Goal: Information Seeking & Learning: Learn about a topic

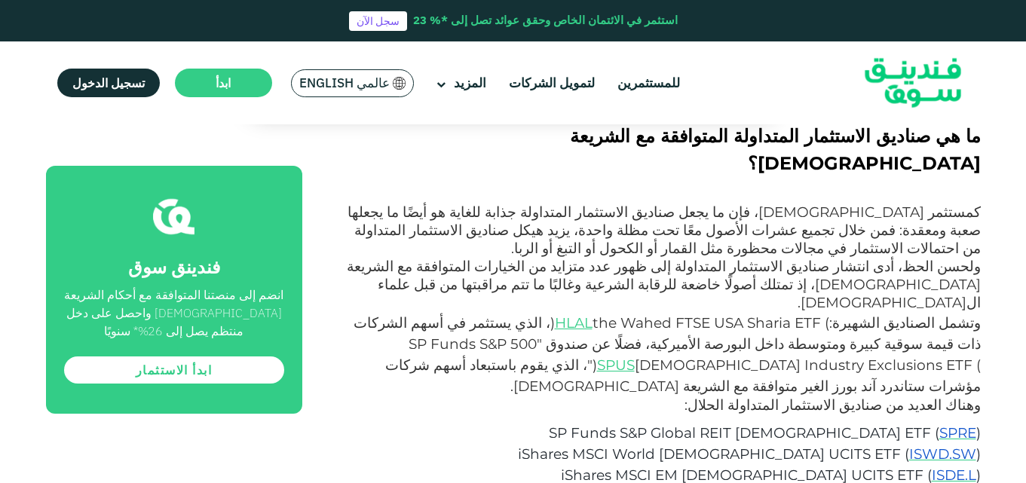
scroll to position [1810, 0]
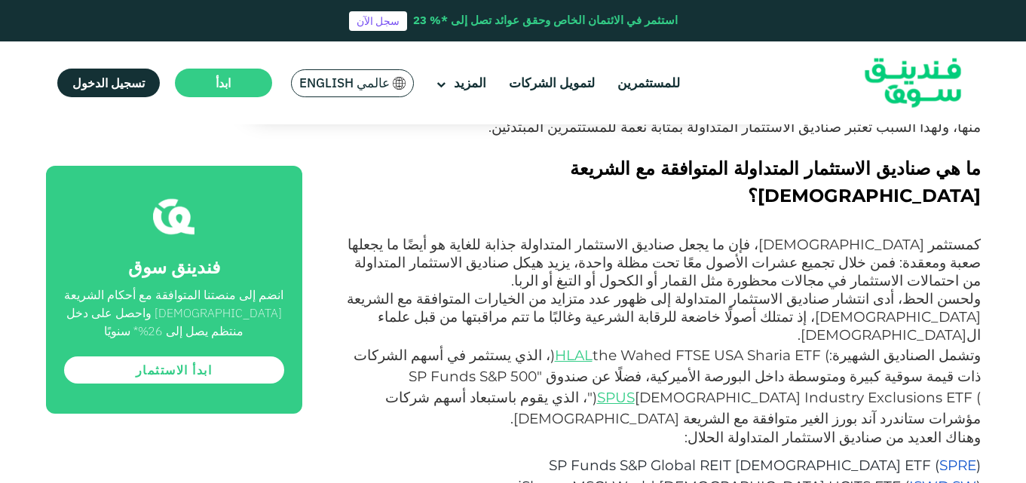
click at [961, 457] on span "SPRE" at bounding box center [958, 465] width 37 height 17
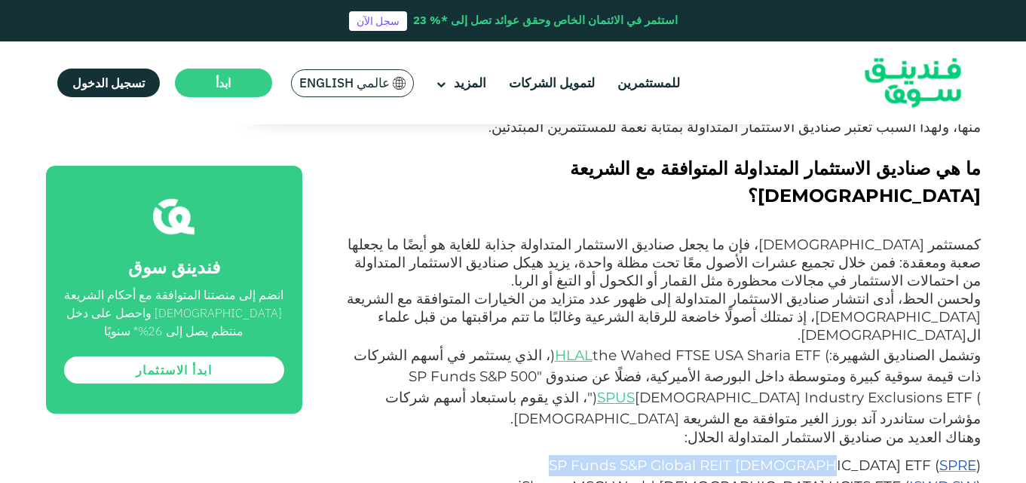
drag, startPoint x: 670, startPoint y: 242, endPoint x: 929, endPoint y: 245, distance: 258.7
click at [929, 457] on span "SP Funds S&P Global REIT [DEMOGRAPHIC_DATA] ETF (" at bounding box center [744, 465] width 391 height 17
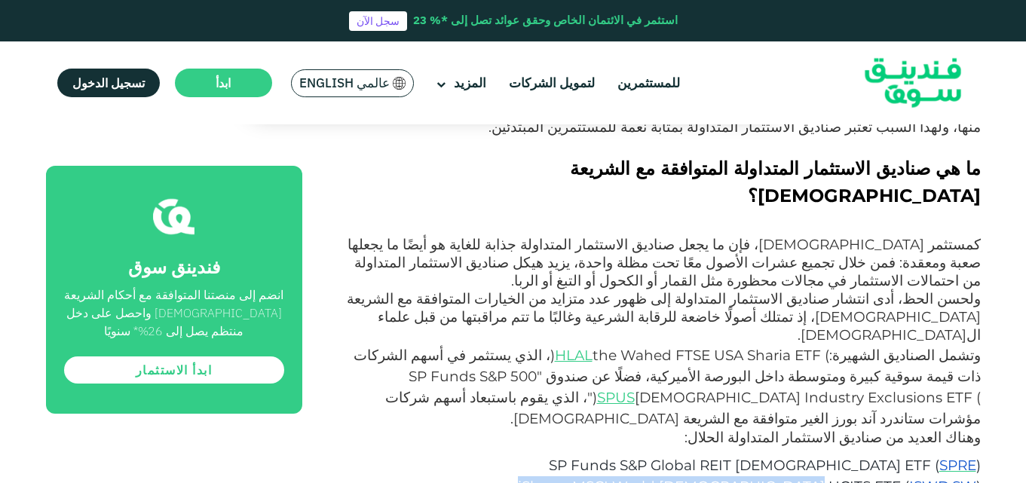
drag, startPoint x: 624, startPoint y: 264, endPoint x: 901, endPoint y: 268, distance: 276.8
click at [903, 477] on p "iShares MSCI World [DEMOGRAPHIC_DATA] UCITS ETF ( ISWD.SW )" at bounding box center [667, 487] width 627 height 21
drag, startPoint x: 664, startPoint y: 294, endPoint x: 924, endPoint y: 285, distance: 259.6
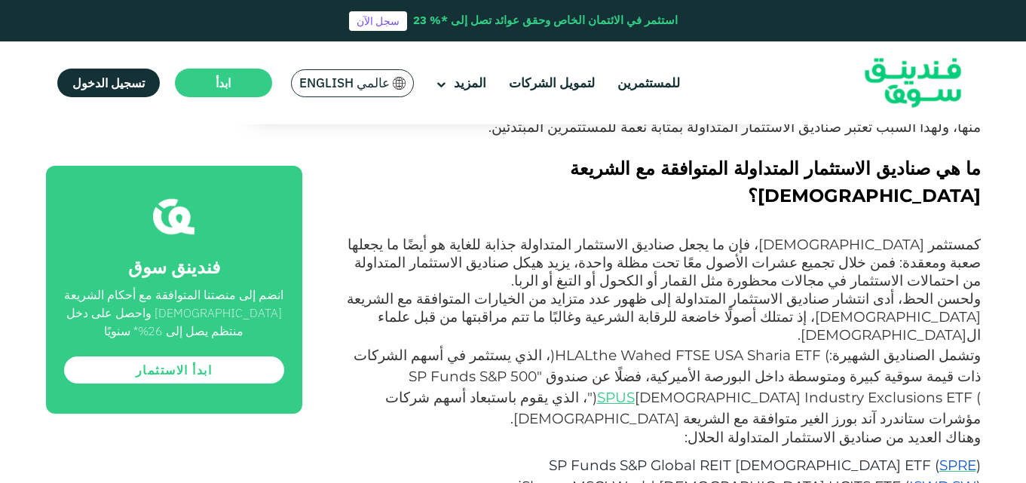
click at [593, 347] on span "HLAL" at bounding box center [574, 355] width 38 height 17
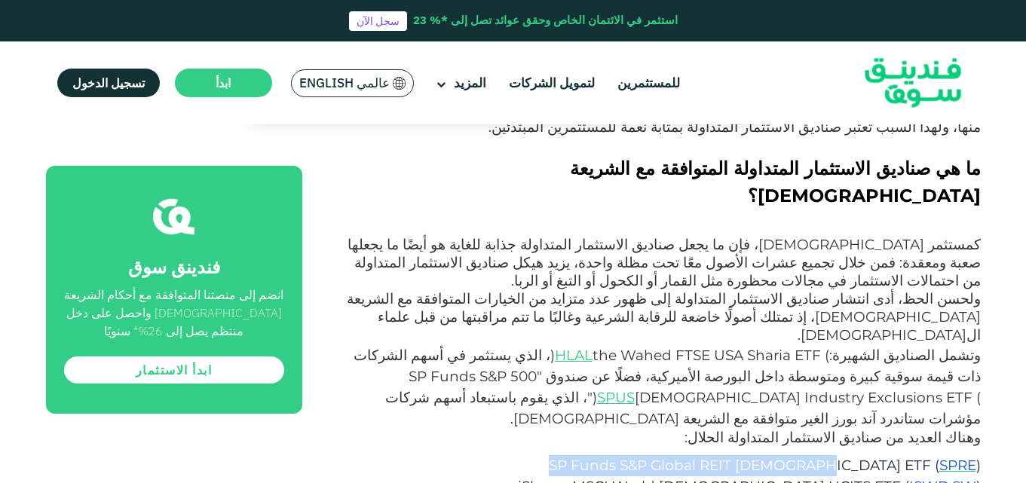
drag, startPoint x: 658, startPoint y: 245, endPoint x: 928, endPoint y: 250, distance: 270.0
click at [928, 455] on p "SP Funds S&P Global REIT [DEMOGRAPHIC_DATA] ETF ( SPRE )" at bounding box center [667, 465] width 627 height 21
click at [964, 457] on span "SPRE" at bounding box center [958, 465] width 37 height 17
click at [925, 478] on span "ISWD.SW" at bounding box center [942, 486] width 67 height 17
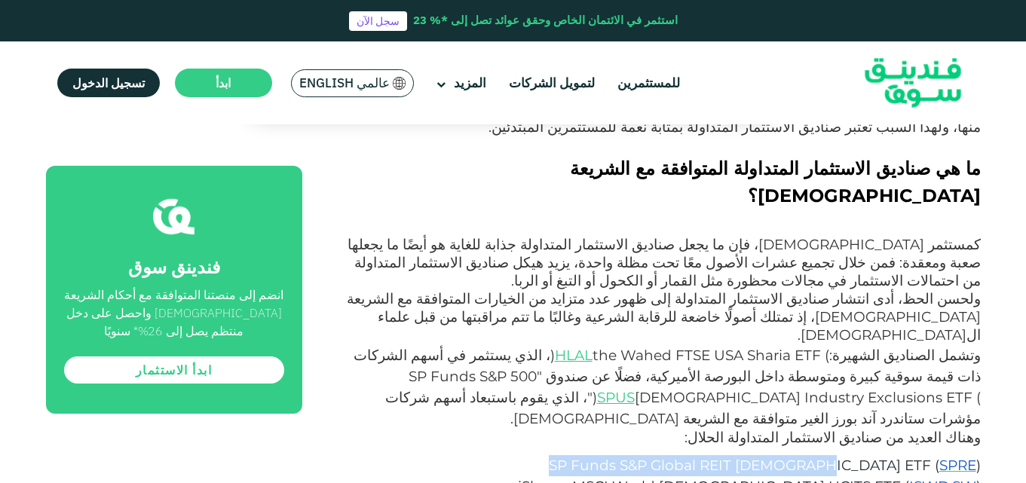
scroll to position [1734, 0]
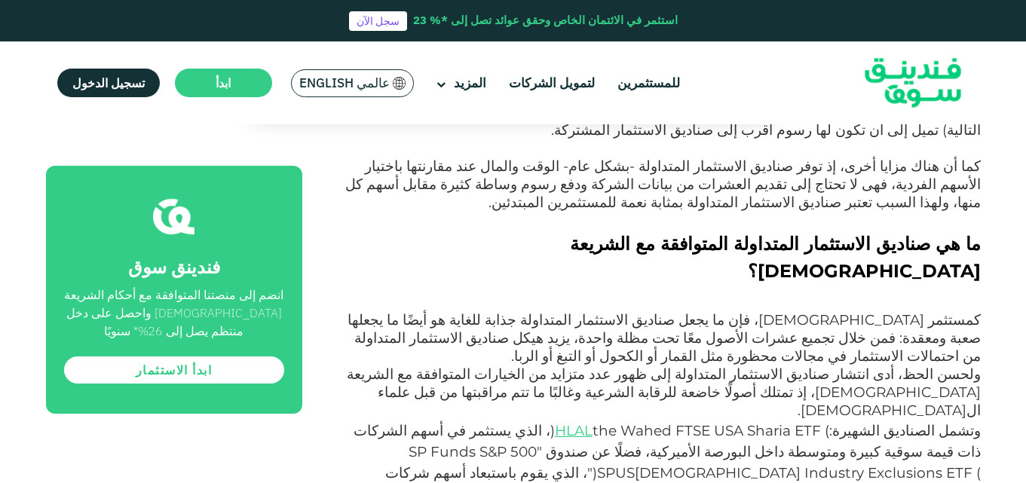
click at [635, 465] on span "SPUS" at bounding box center [616, 473] width 38 height 17
click at [593, 422] on span "HLAL" at bounding box center [574, 430] width 38 height 17
click at [635, 465] on span "SPUS" at bounding box center [616, 473] width 38 height 17
